Goal: Task Accomplishment & Management: Manage account settings

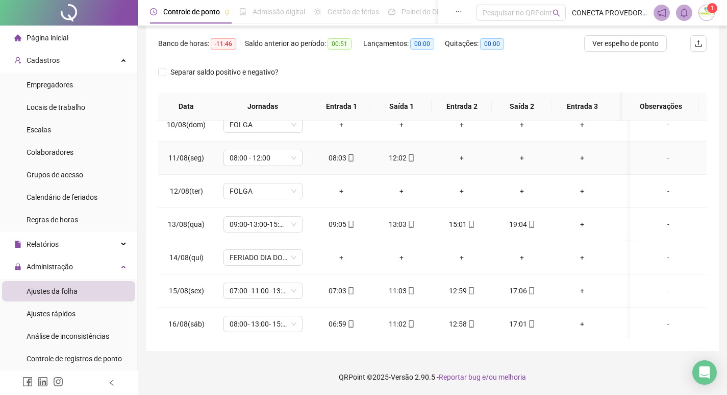
scroll to position [387, 0]
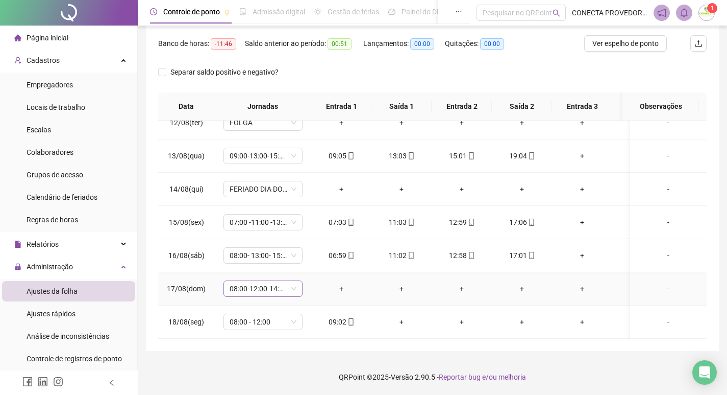
click at [291, 281] on span "08:00-12:00-14:00-18:00" at bounding box center [263, 288] width 67 height 15
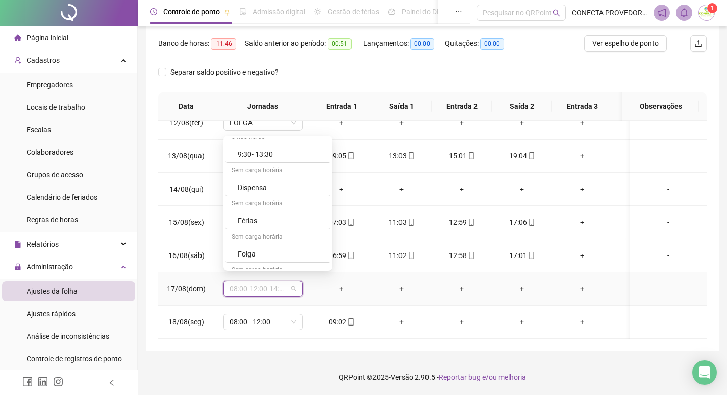
scroll to position [1225, 0]
click at [243, 194] on div "Folga" at bounding box center [281, 197] width 86 height 11
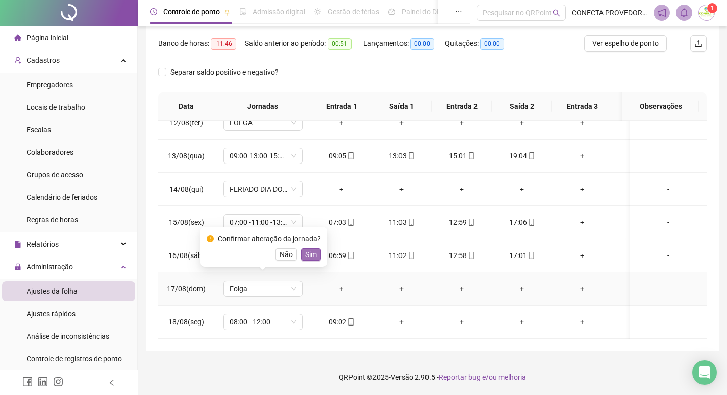
click at [313, 251] on span "Sim" at bounding box center [311, 254] width 12 height 11
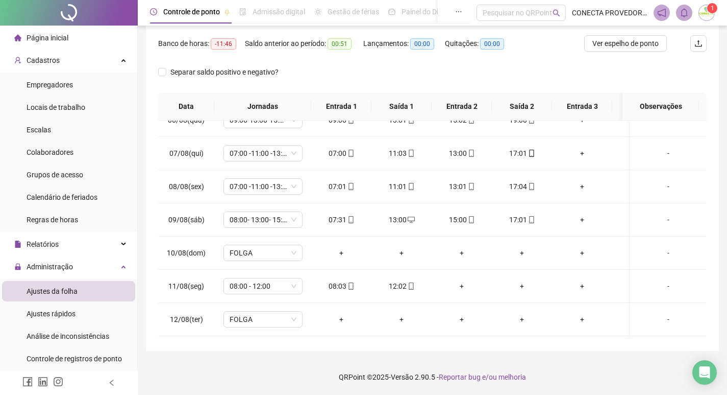
scroll to position [0, 0]
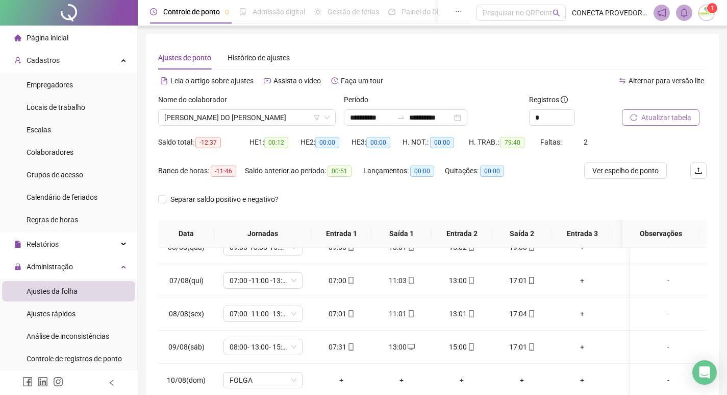
click at [646, 121] on span "Atualizar tabela" at bounding box center [667, 117] width 50 height 11
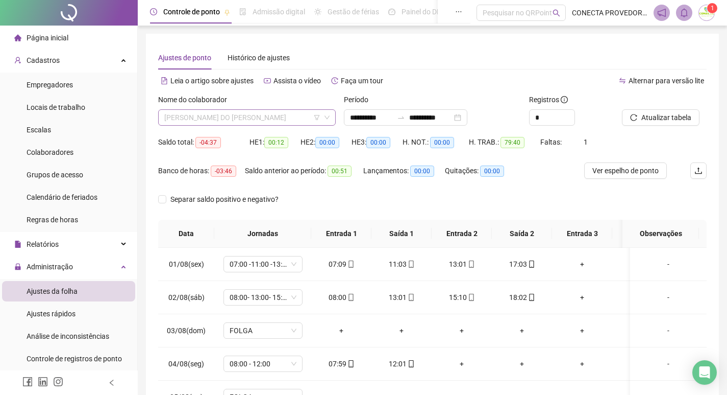
click at [296, 121] on span "[PERSON_NAME] DO [PERSON_NAME]" at bounding box center [246, 117] width 165 height 15
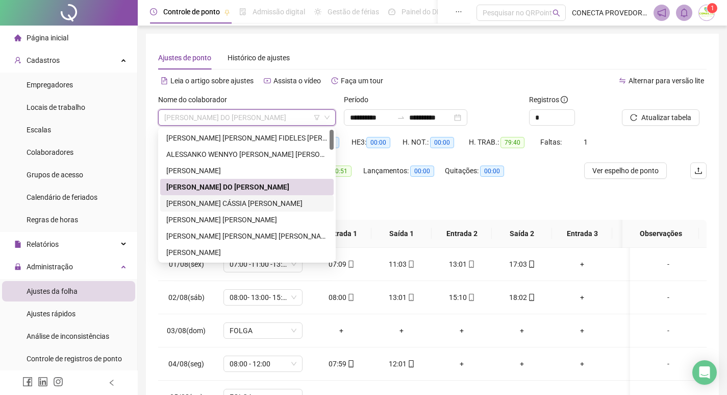
click at [222, 201] on div "[PERSON_NAME] CÁSSIA [PERSON_NAME]" at bounding box center [246, 203] width 161 height 11
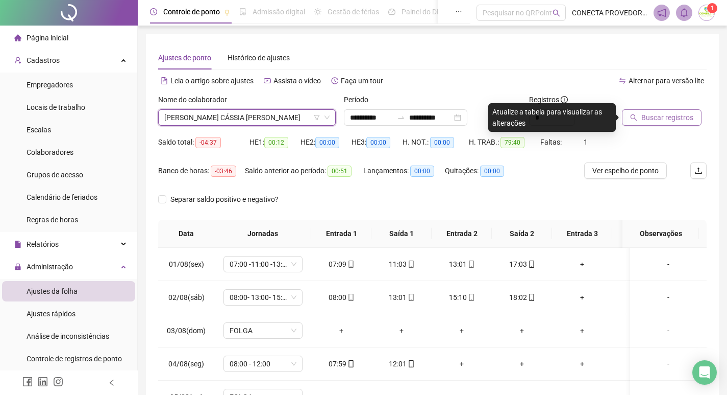
click at [654, 116] on span "Buscar registros" at bounding box center [668, 117] width 52 height 11
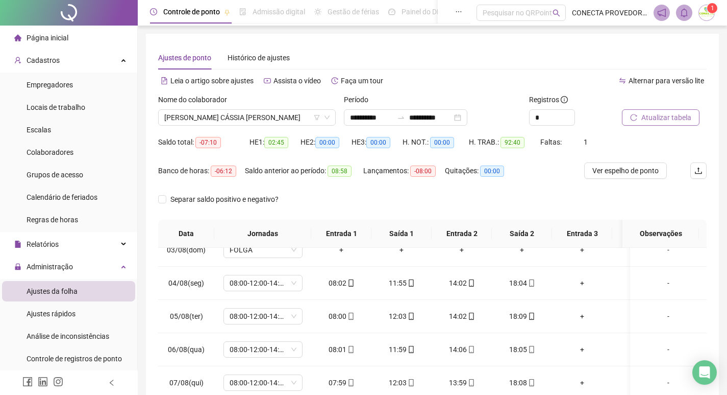
click at [651, 120] on span "Atualizar tabela" at bounding box center [667, 117] width 50 height 11
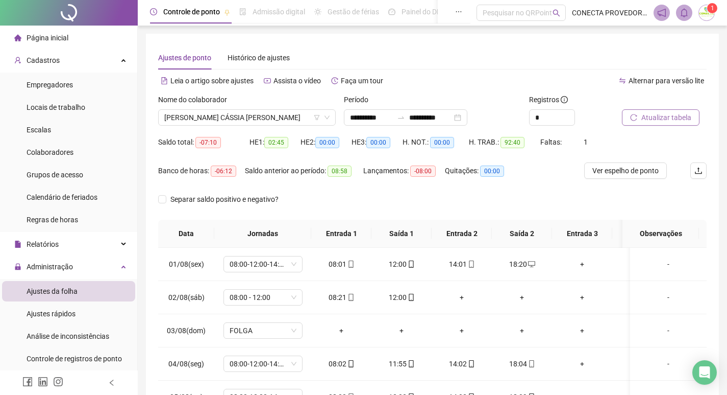
click at [661, 114] on span "Atualizar tabela" at bounding box center [667, 117] width 50 height 11
click at [301, 114] on span "[PERSON_NAME] CÁSSIA [PERSON_NAME]" at bounding box center [246, 117] width 165 height 15
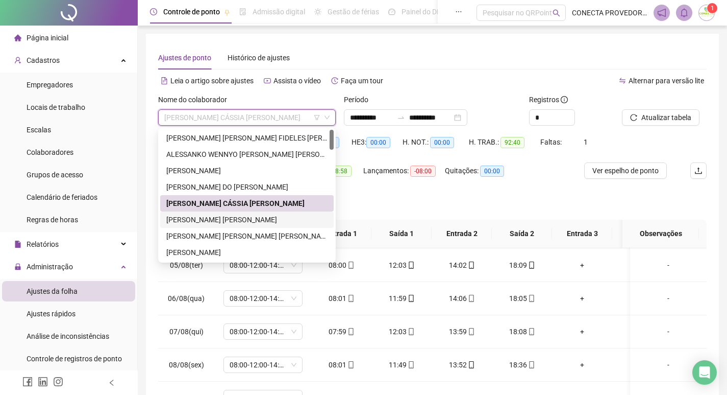
click at [182, 216] on div "[PERSON_NAME] [PERSON_NAME]" at bounding box center [246, 219] width 161 height 11
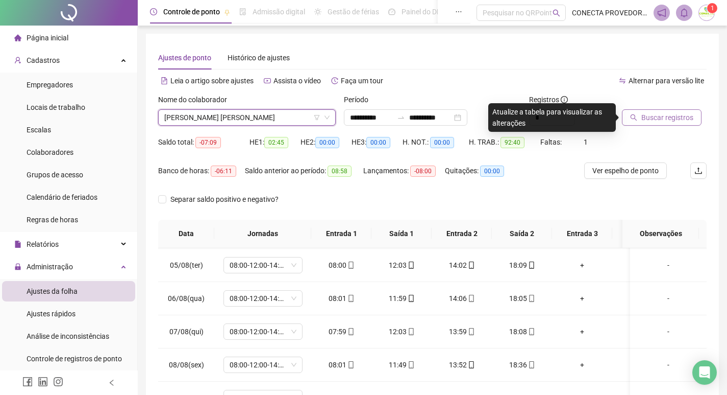
click at [673, 120] on span "Buscar registros" at bounding box center [668, 117] width 52 height 11
